Goal: Information Seeking & Learning: Learn about a topic

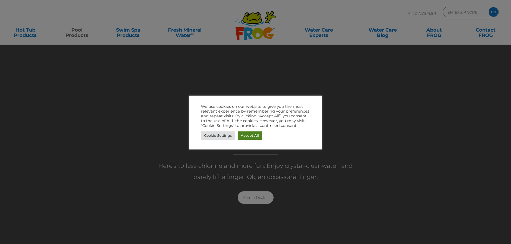
click at [254, 136] on link "Accept All" at bounding box center [249, 136] width 24 height 8
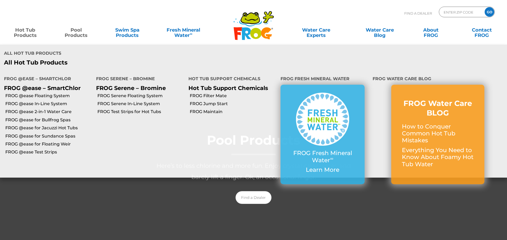
click at [29, 34] on link "Hot Tub Products" at bounding box center [25, 30] width 40 height 11
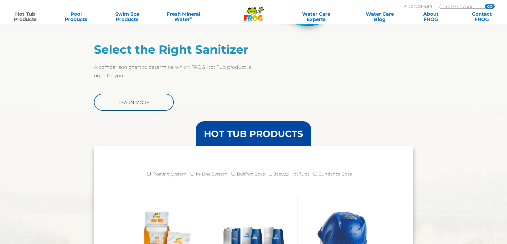
scroll to position [479, 0]
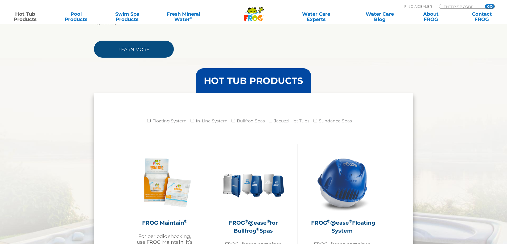
click at [122, 48] on link "Learn More" at bounding box center [134, 49] width 80 height 17
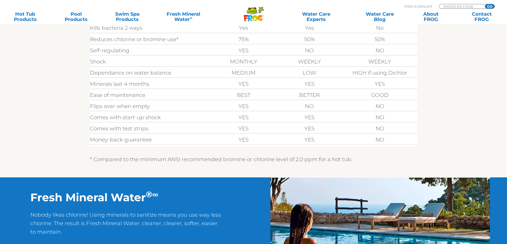
scroll to position [160, 0]
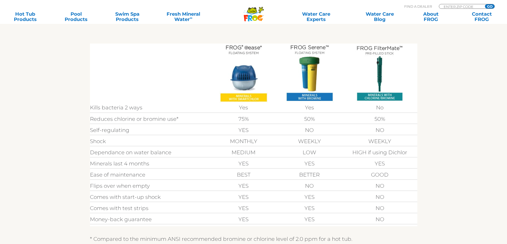
click at [243, 68] on img at bounding box center [243, 74] width 48 height 60
